Goal: Information Seeking & Learning: Learn about a topic

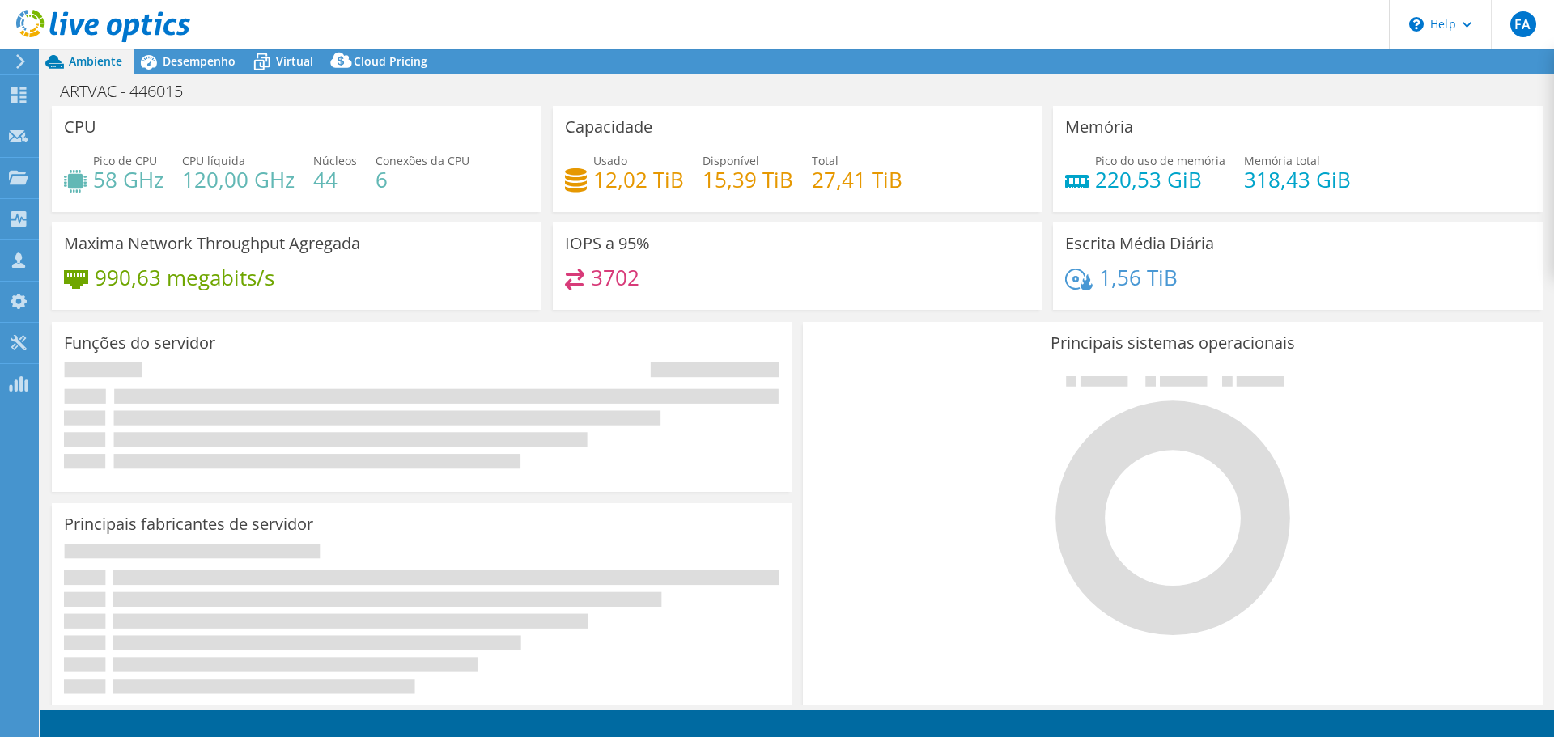
select select "USD"
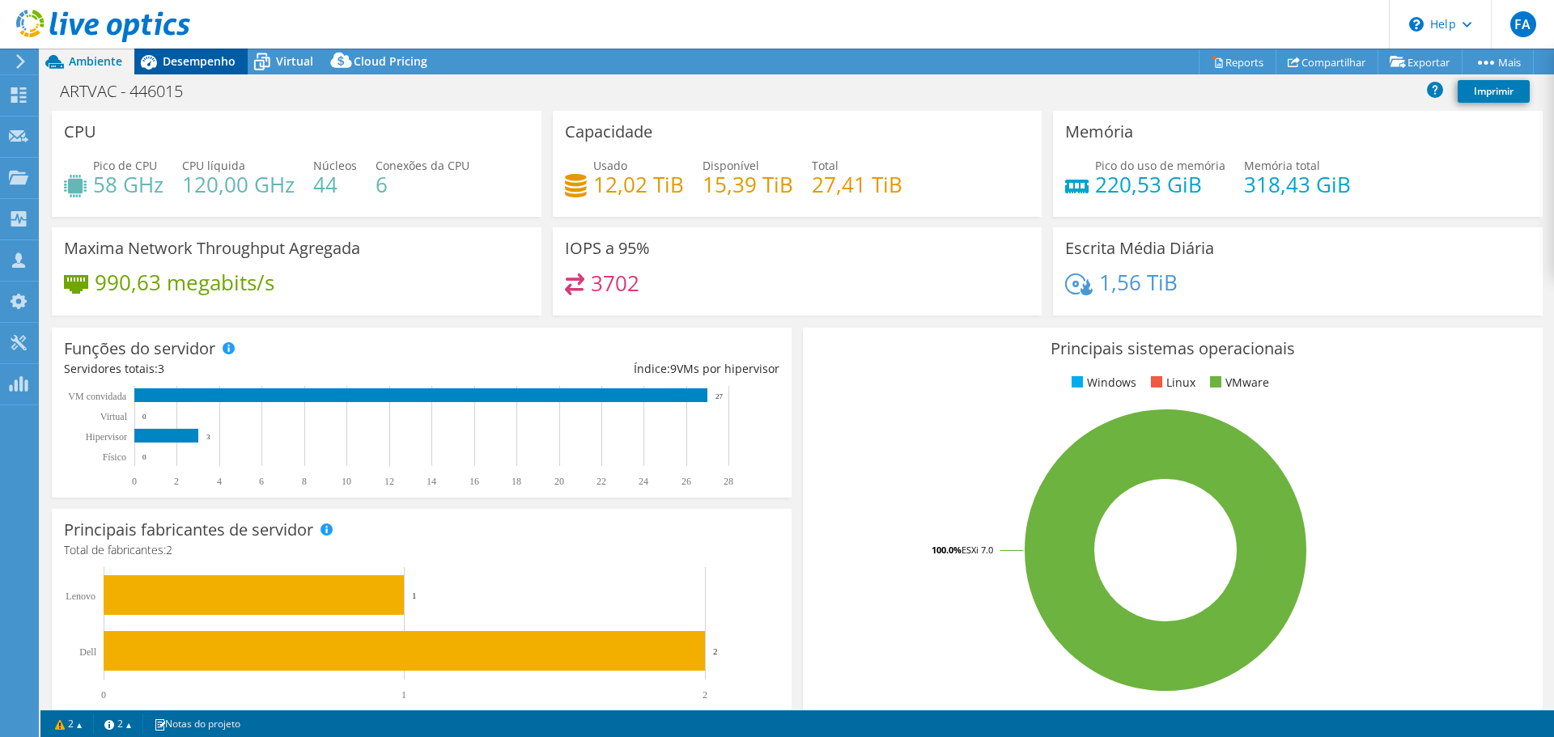
click at [204, 54] on span "Desempenho" at bounding box center [199, 60] width 73 height 15
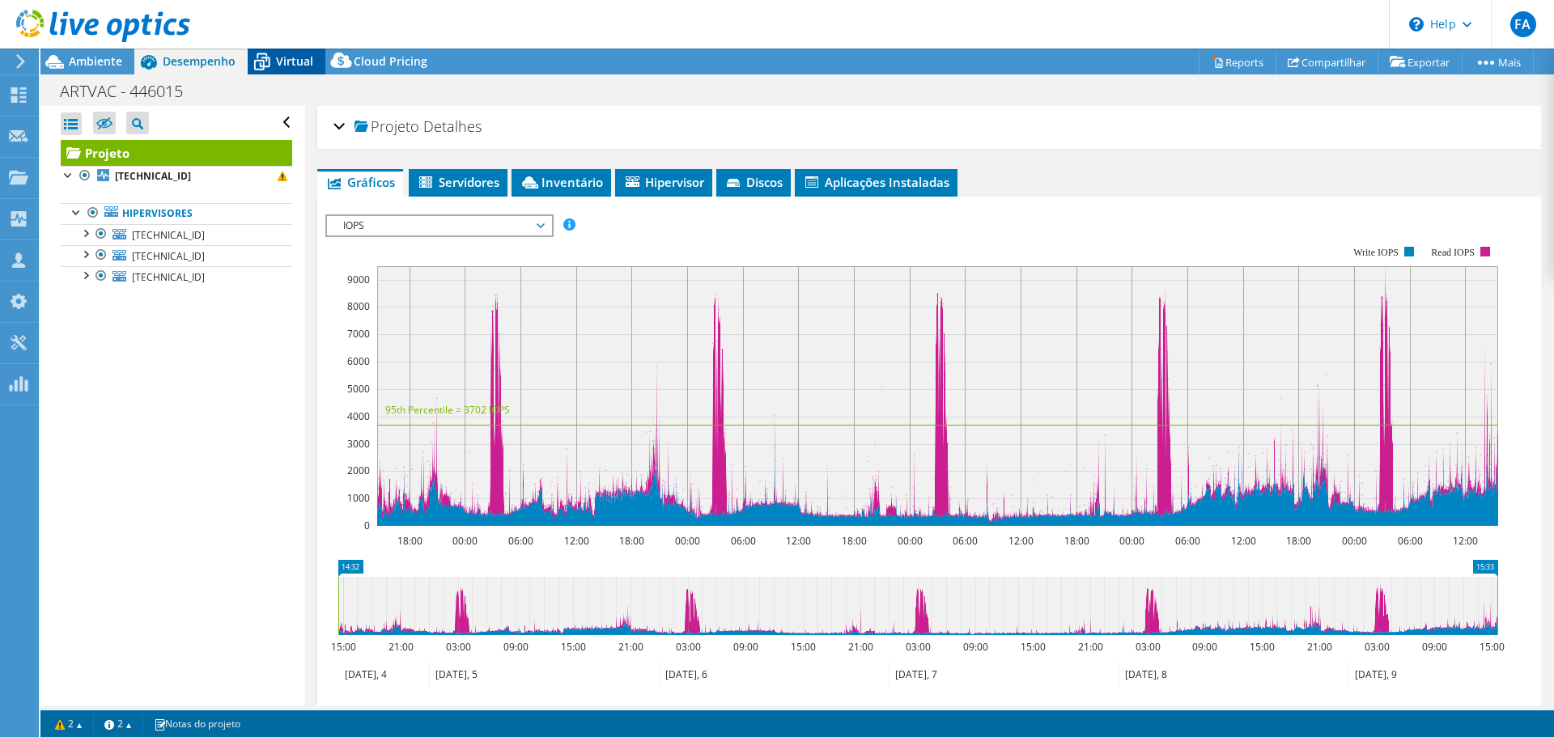
click at [287, 57] on span "Virtual" at bounding box center [294, 60] width 37 height 15
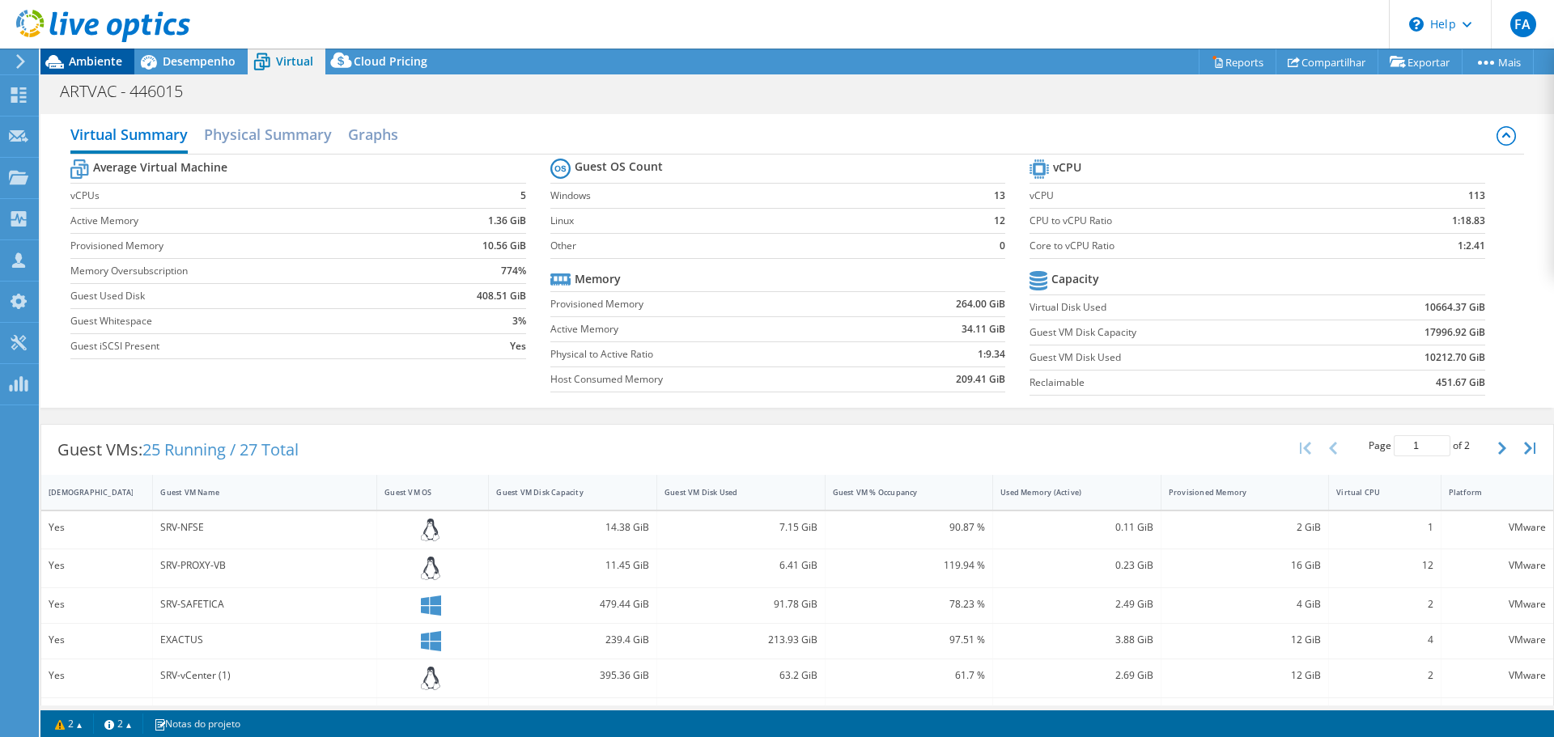
click at [83, 65] on span "Ambiente" at bounding box center [95, 60] width 53 height 15
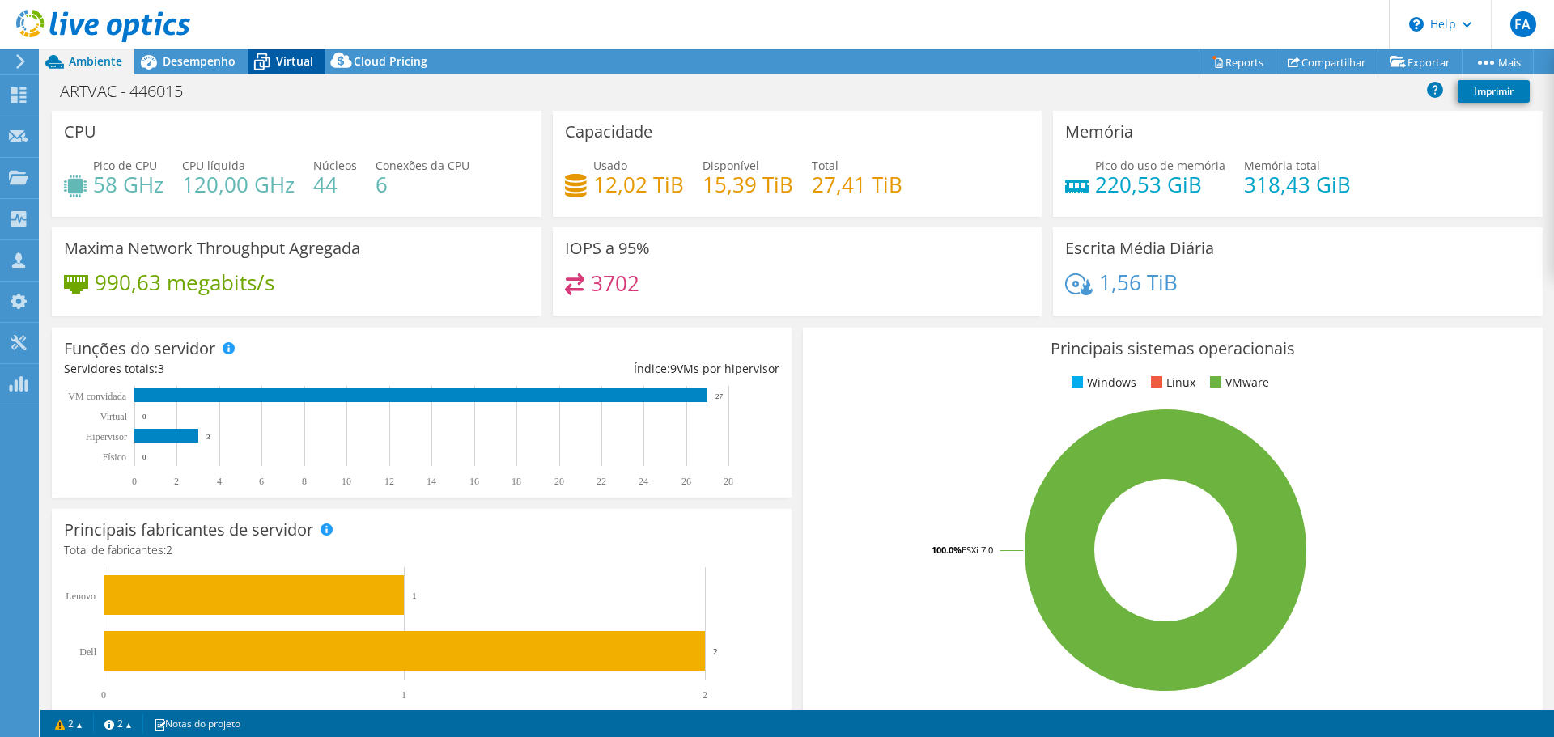
click at [280, 59] on span "Virtual" at bounding box center [294, 60] width 37 height 15
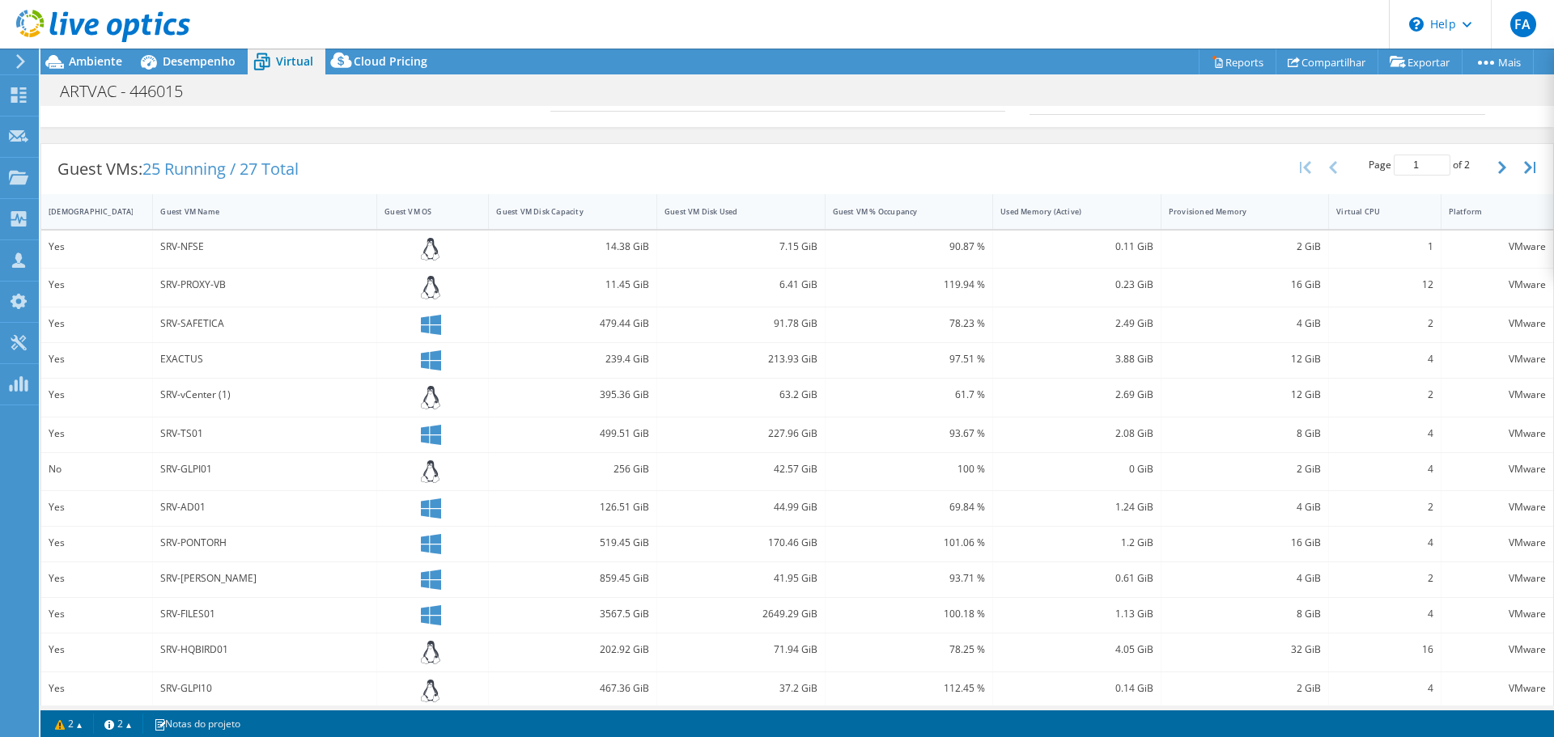
scroll to position [41, 0]
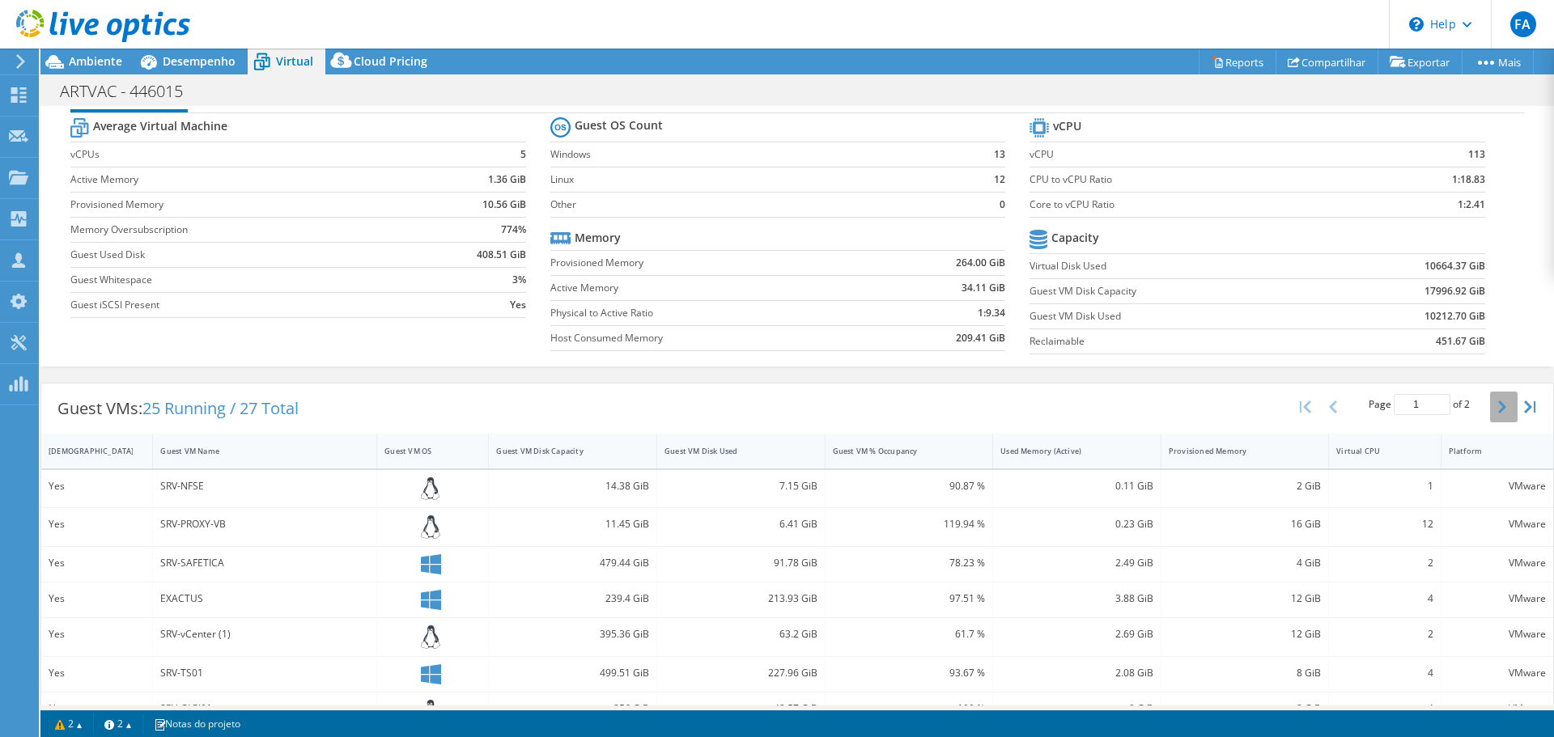
click at [1498, 410] on icon "button" at bounding box center [1502, 407] width 8 height 13
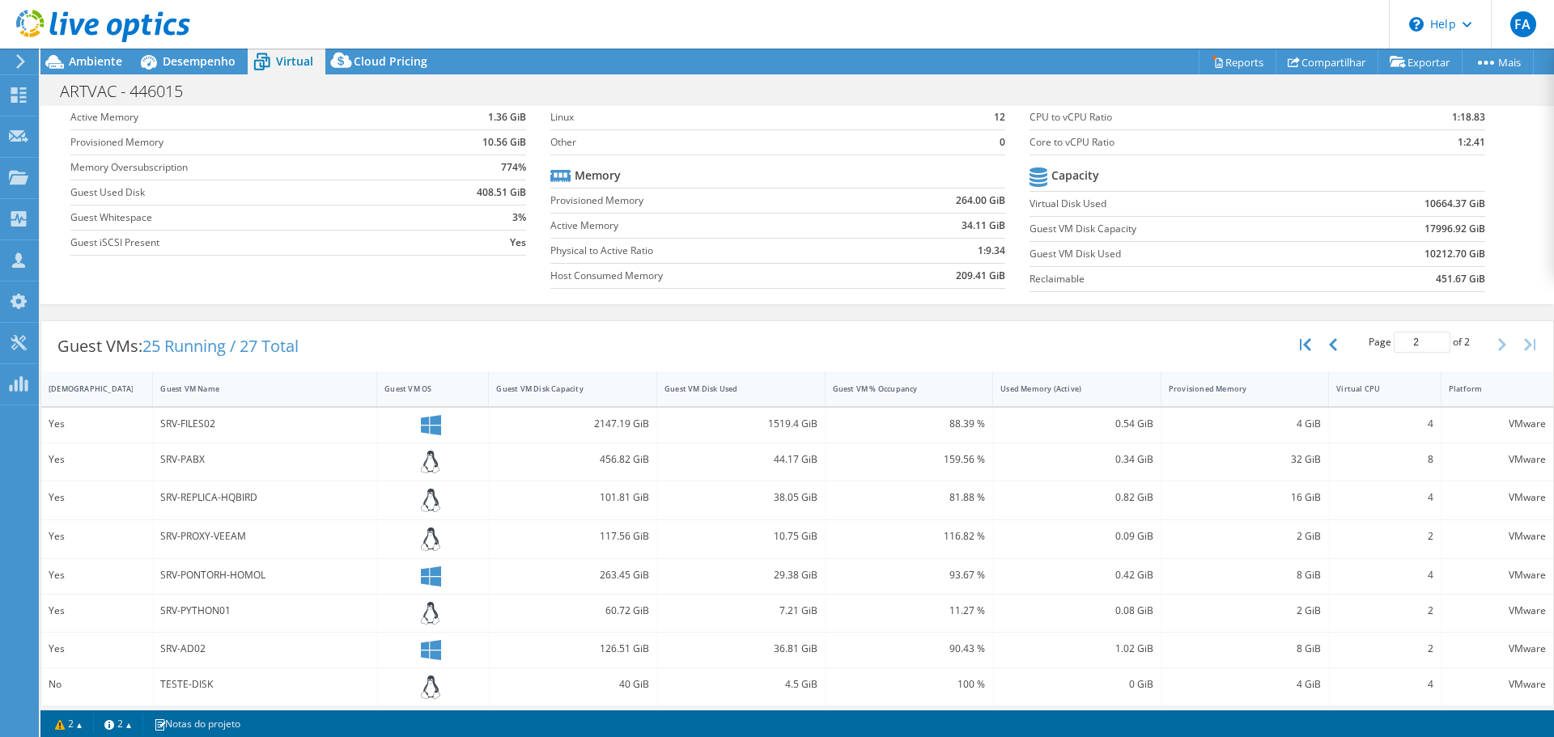
scroll to position [103, 0]
click at [1321, 344] on button "button" at bounding box center [1335, 345] width 28 height 31
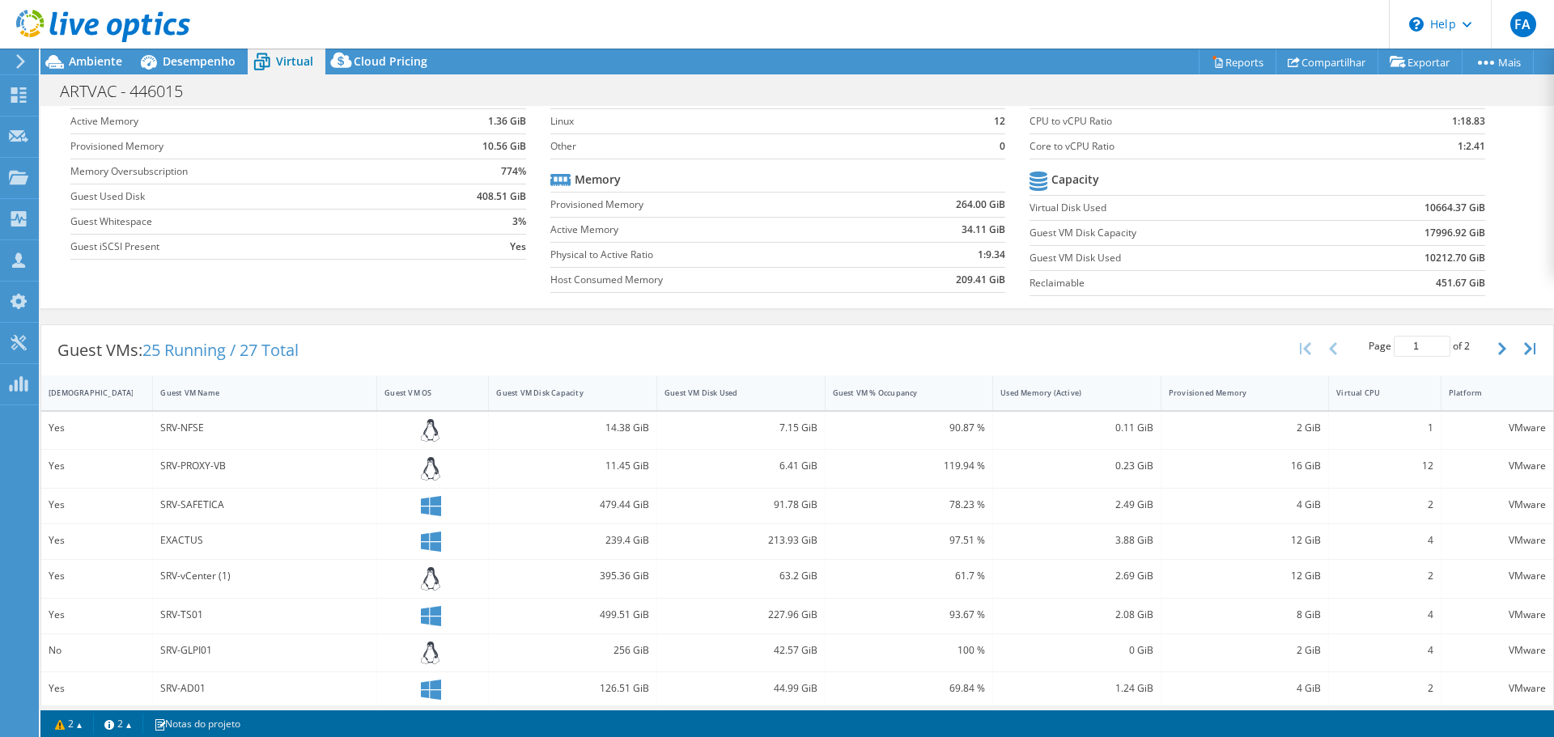
scroll to position [0, 0]
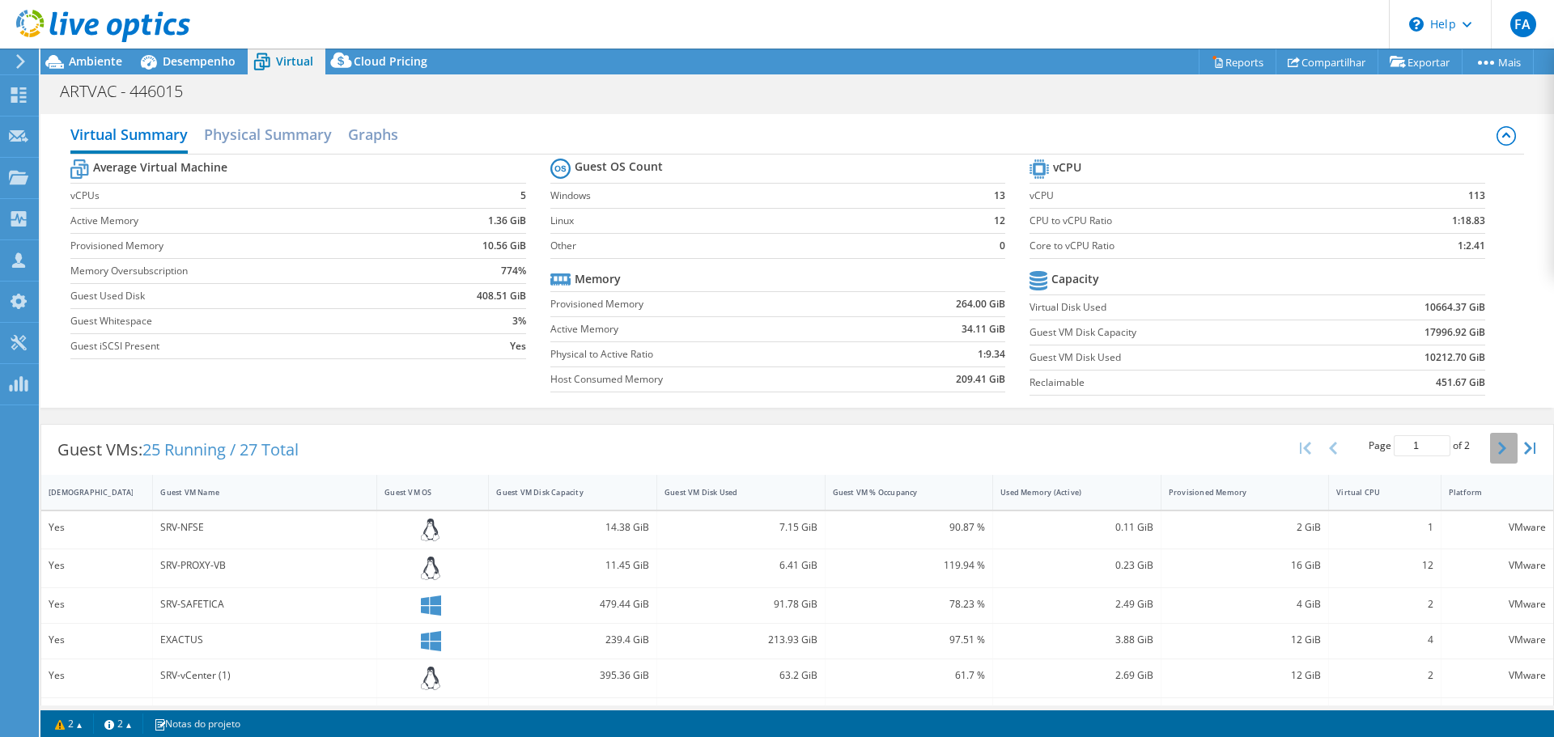
click at [1498, 444] on icon "button" at bounding box center [1502, 448] width 8 height 13
click at [1329, 445] on icon "button" at bounding box center [1333, 448] width 8 height 13
type input "1"
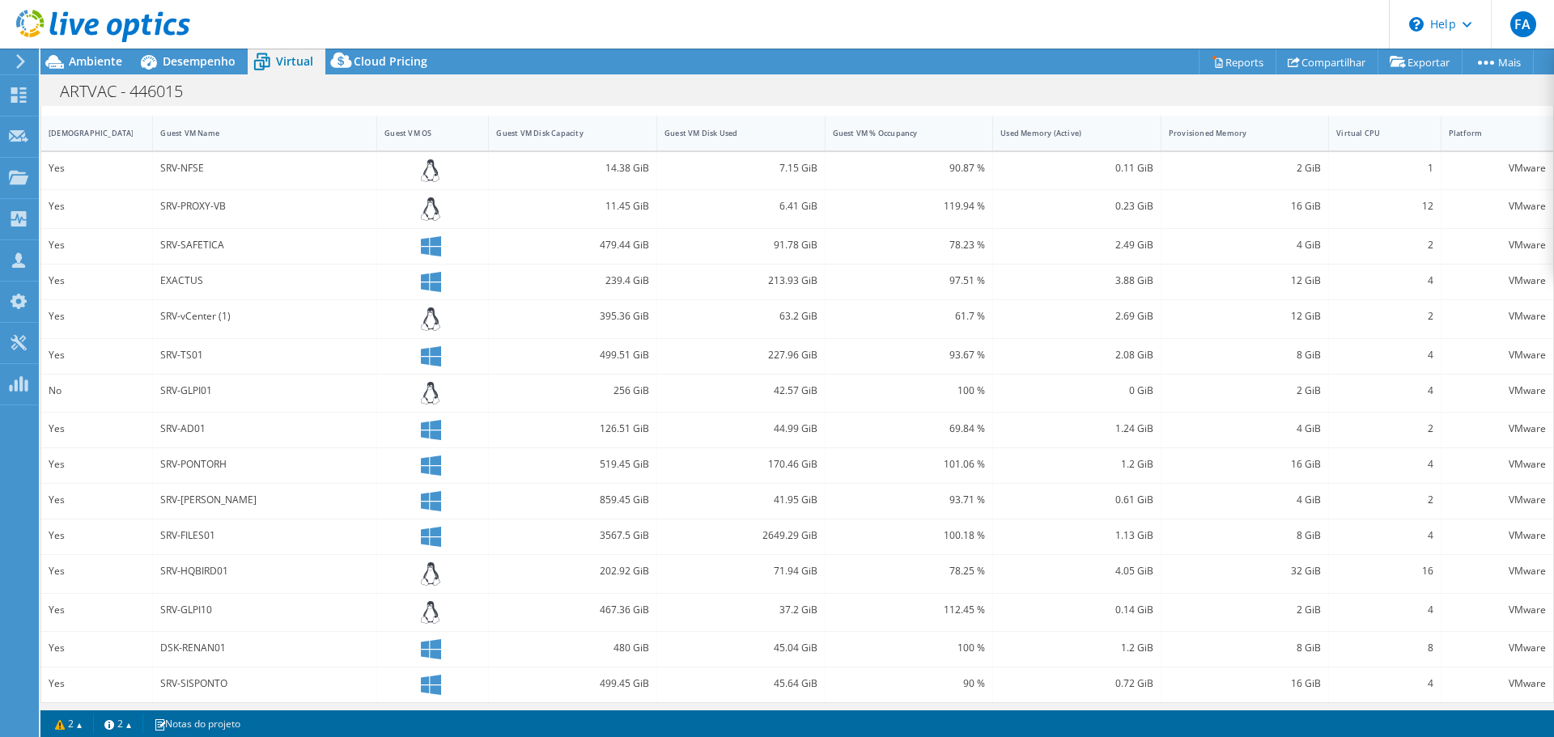
scroll to position [365, 0]
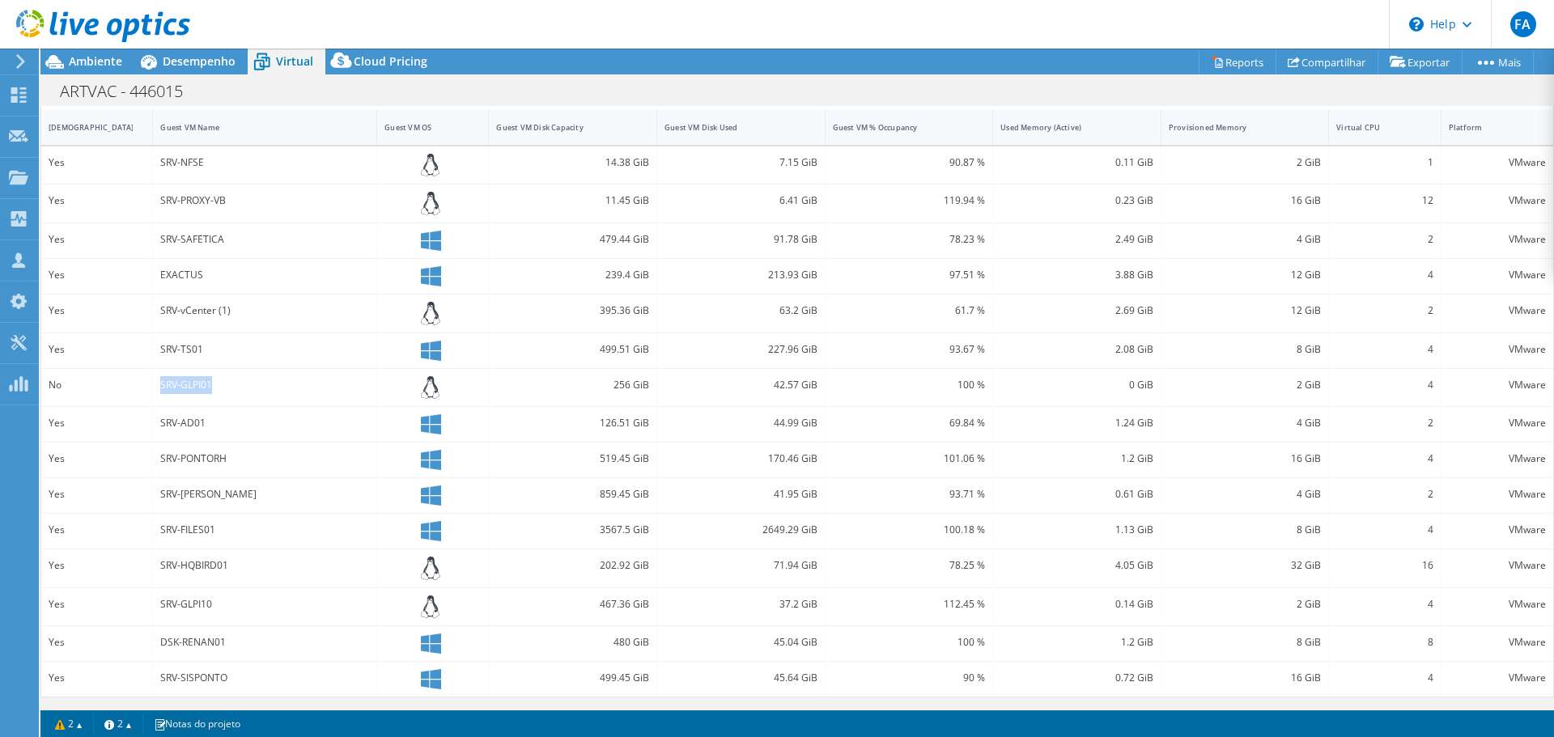
drag, startPoint x: 159, startPoint y: 385, endPoint x: 680, endPoint y: 375, distance: 520.6
click at [245, 382] on div "SRV-GLPI01" at bounding box center [264, 385] width 209 height 18
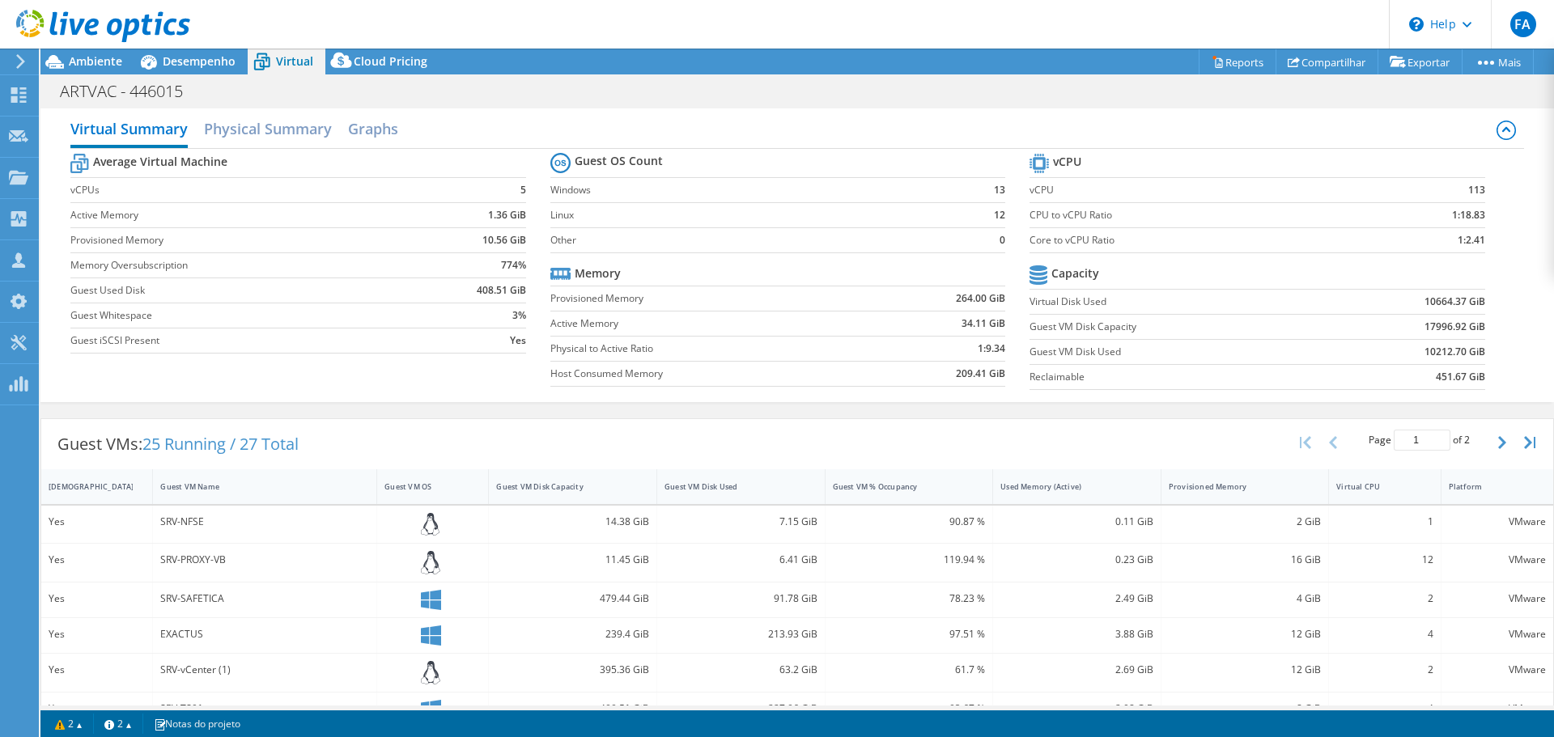
scroll to position [0, 0]
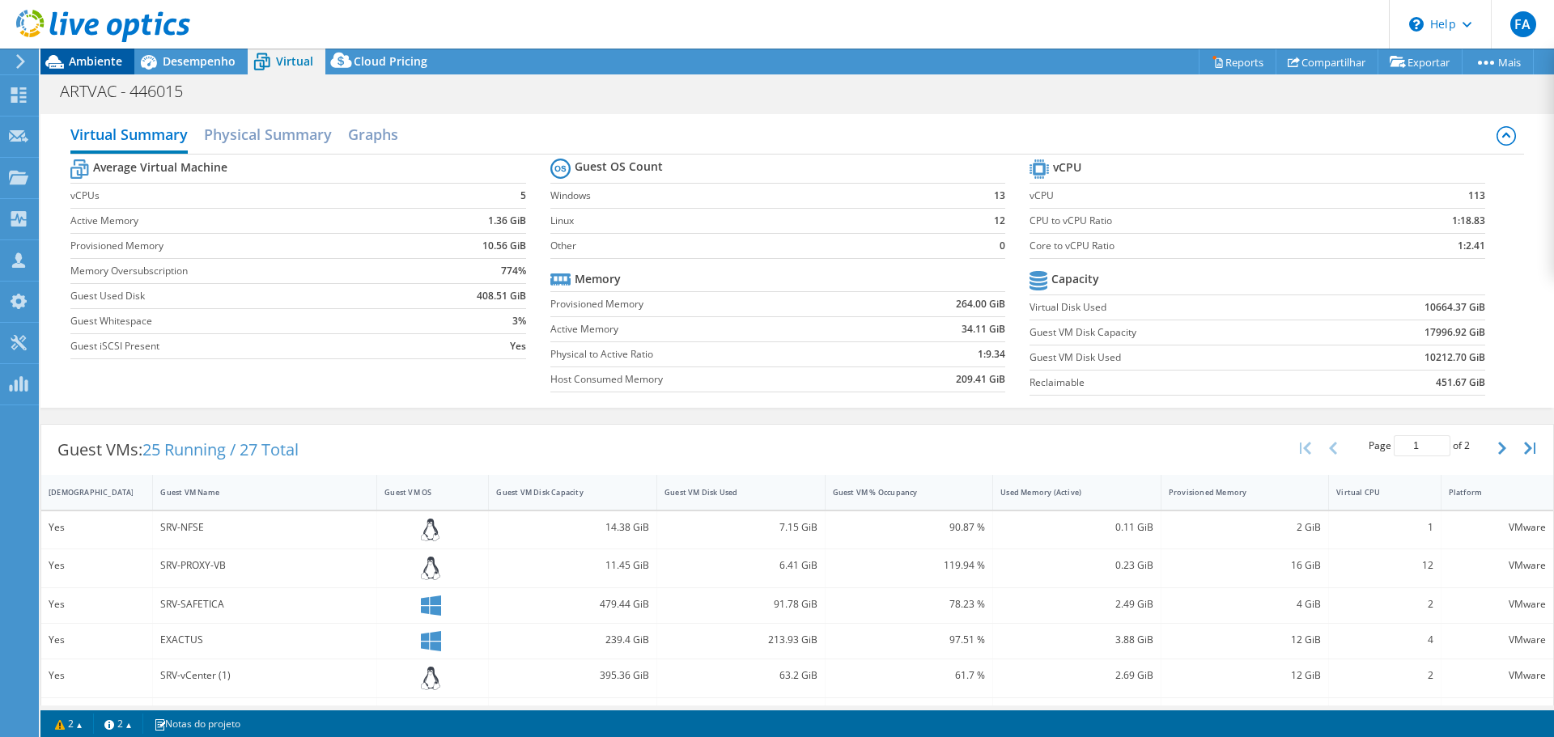
click at [65, 62] on icon at bounding box center [54, 62] width 28 height 28
